Goal: Book appointment/travel/reservation

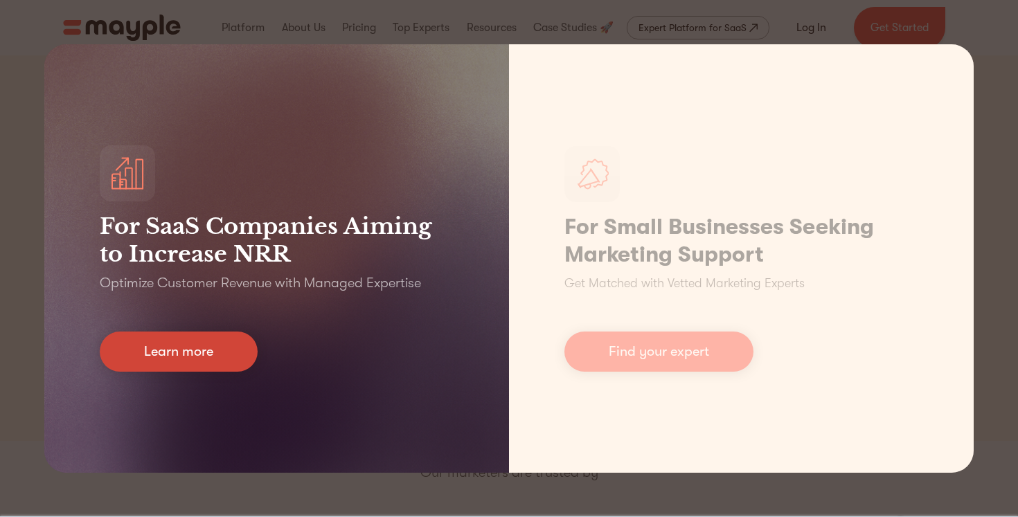
click at [223, 350] on link "Learn more" at bounding box center [179, 352] width 158 height 40
click at [195, 342] on link "Learn more" at bounding box center [179, 352] width 158 height 40
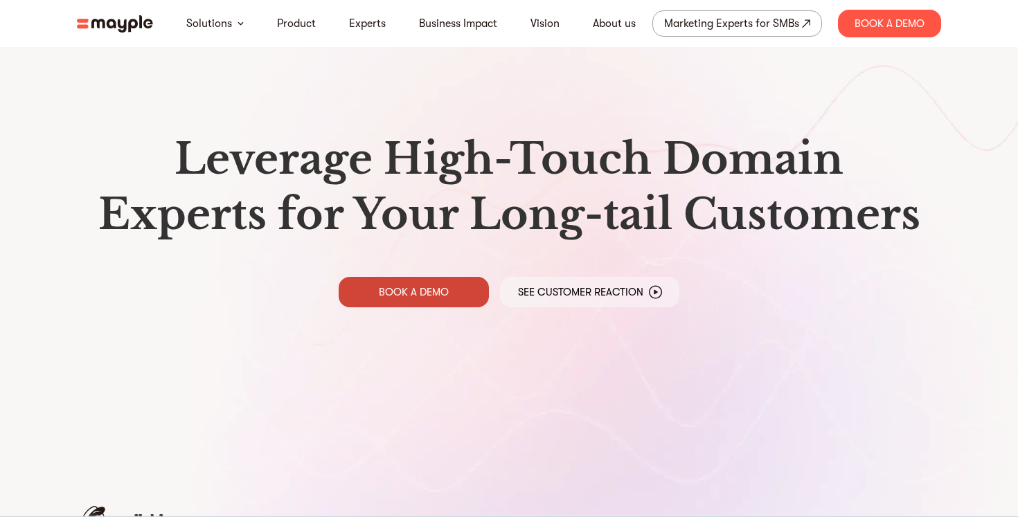
click at [443, 288] on p "BOOK A DEMO" at bounding box center [414, 292] width 70 height 14
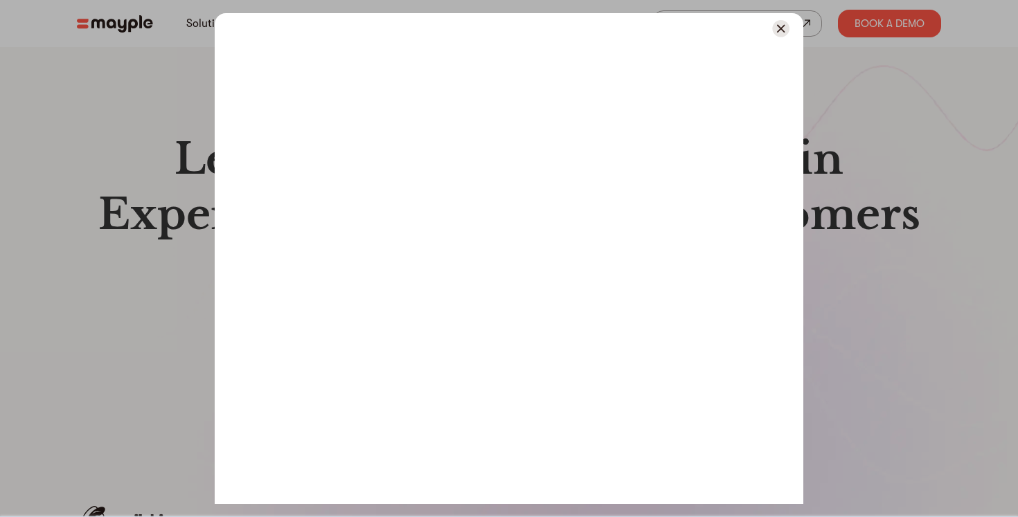
click at [778, 35] on img at bounding box center [780, 28] width 17 height 17
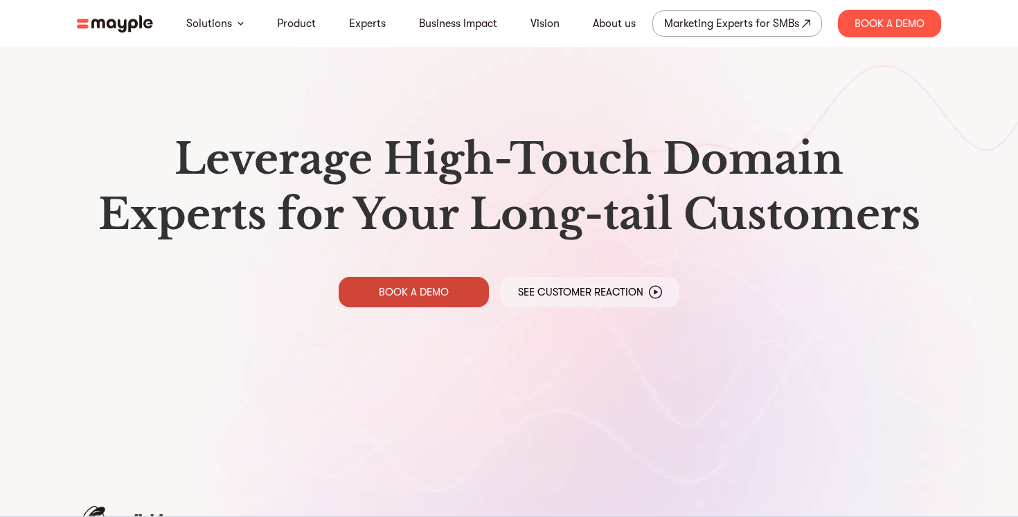
click at [437, 287] on p "BOOK A DEMO" at bounding box center [414, 292] width 70 height 14
click at [463, 283] on link "BOOK A DEMO" at bounding box center [414, 292] width 150 height 30
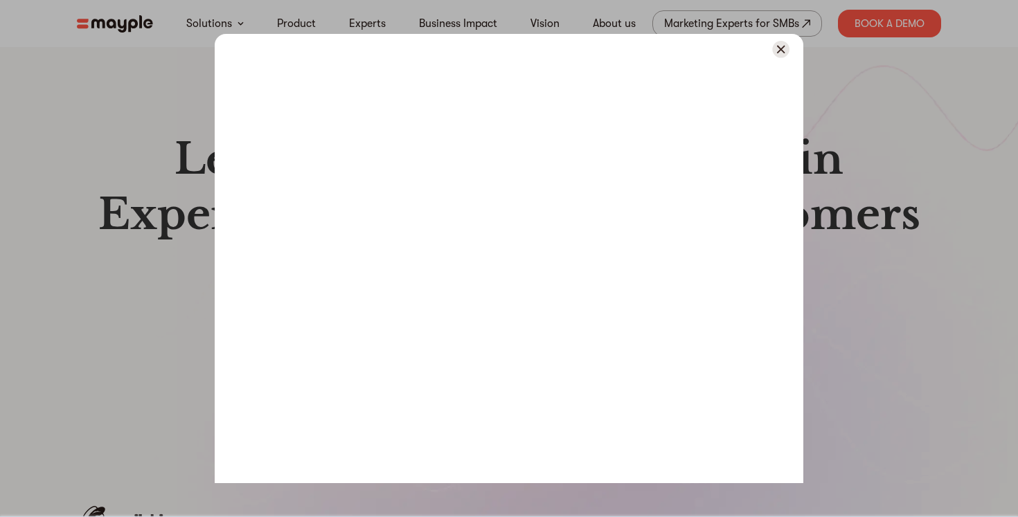
click at [782, 51] on img at bounding box center [780, 49] width 17 height 17
